Goal: Task Accomplishment & Management: Use online tool/utility

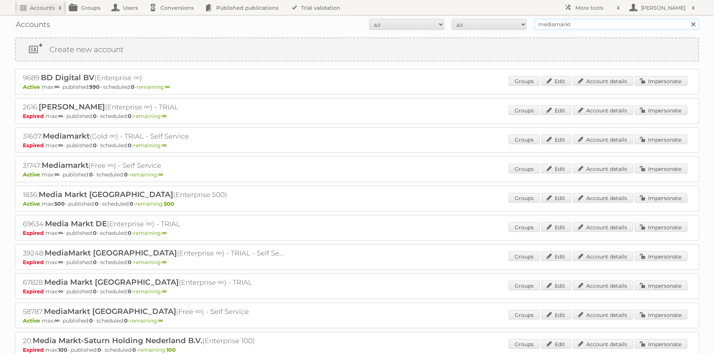
click at [538, 28] on input "mediamarkt" at bounding box center [616, 24] width 165 height 11
type input "electro stock"
click at [688, 19] on input "Search" at bounding box center [693, 24] width 11 height 11
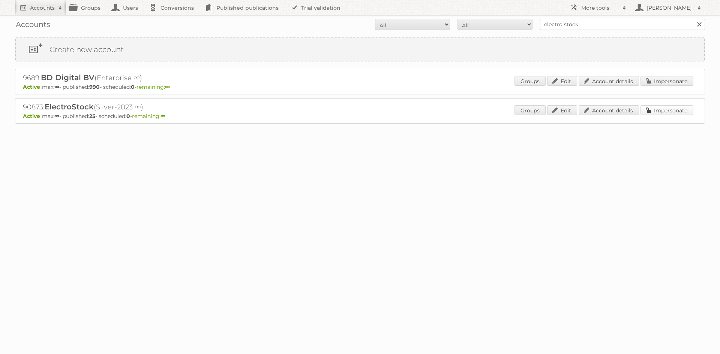
click at [650, 111] on link "Impersonate" at bounding box center [667, 110] width 53 height 10
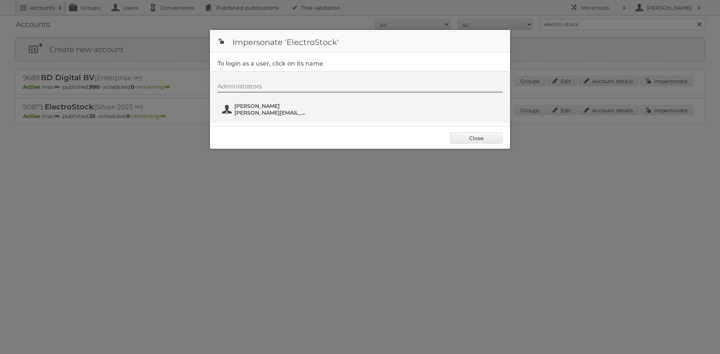
click at [284, 104] on span "Nick Halliday" at bounding box center [270, 106] width 73 height 7
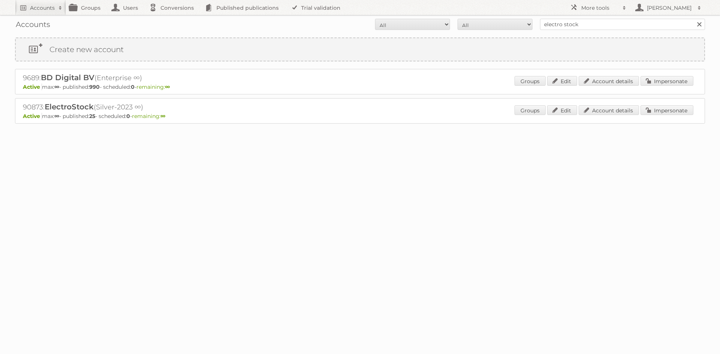
click at [550, 18] on div "Accounts All Active Expired Pending All Paid Trials Self service electro stock …" at bounding box center [360, 24] width 690 height 19
click at [549, 25] on input "electro stock" at bounding box center [622, 24] width 165 height 11
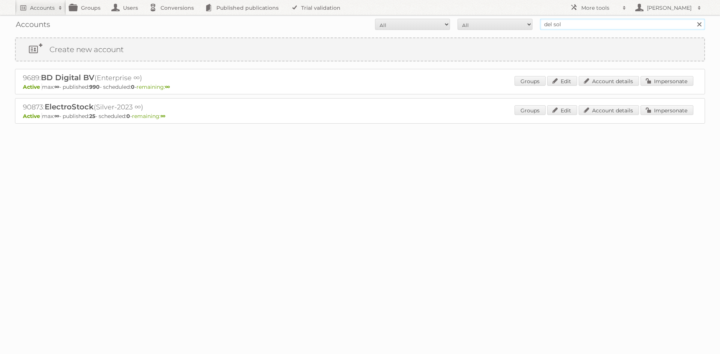
type input "del sol"
click at [693, 19] on input "Search" at bounding box center [698, 24] width 11 height 11
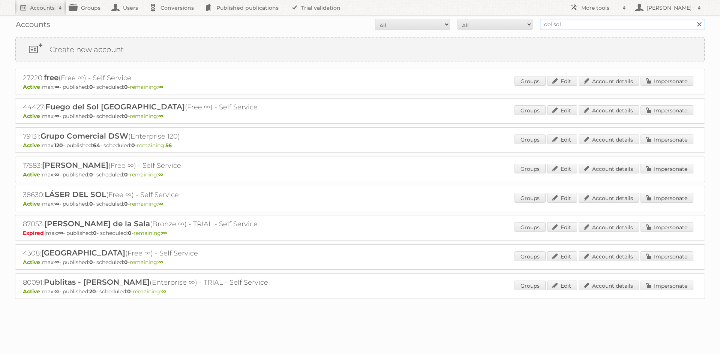
click at [560, 23] on input "del sol" at bounding box center [622, 24] width 165 height 11
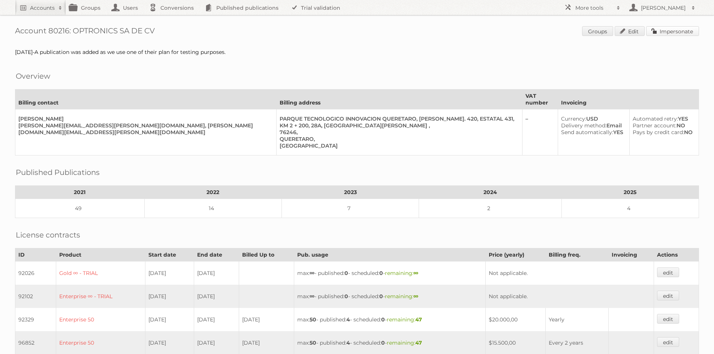
click at [672, 34] on link "Impersonate" at bounding box center [673, 31] width 53 height 10
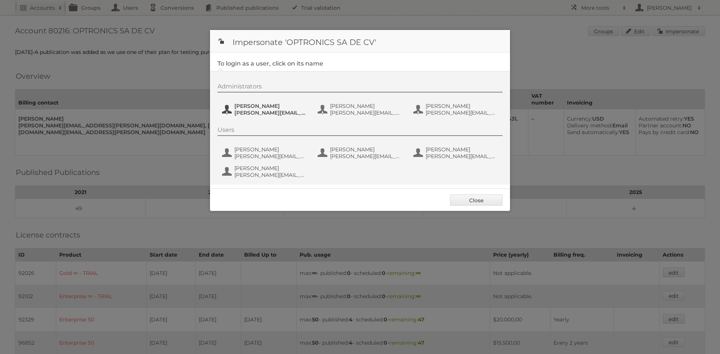
click at [242, 105] on span "Aarón Cuevas" at bounding box center [270, 106] width 73 height 7
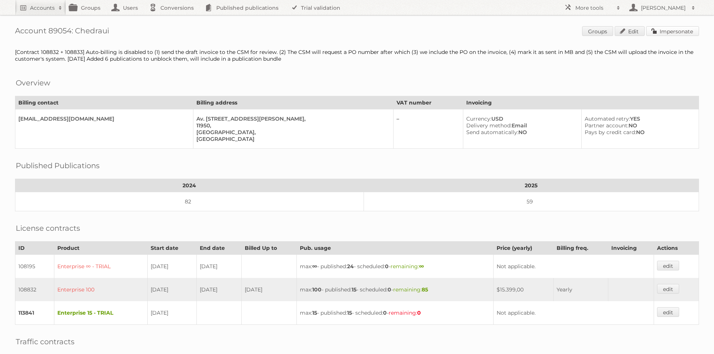
click at [665, 30] on link "Impersonate" at bounding box center [673, 31] width 53 height 10
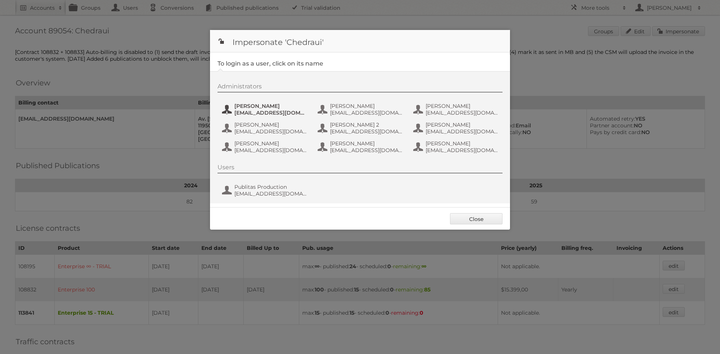
click at [275, 114] on span "[EMAIL_ADDRESS][DOMAIN_NAME]" at bounding box center [270, 113] width 73 height 7
